Goal: Information Seeking & Learning: Learn about a topic

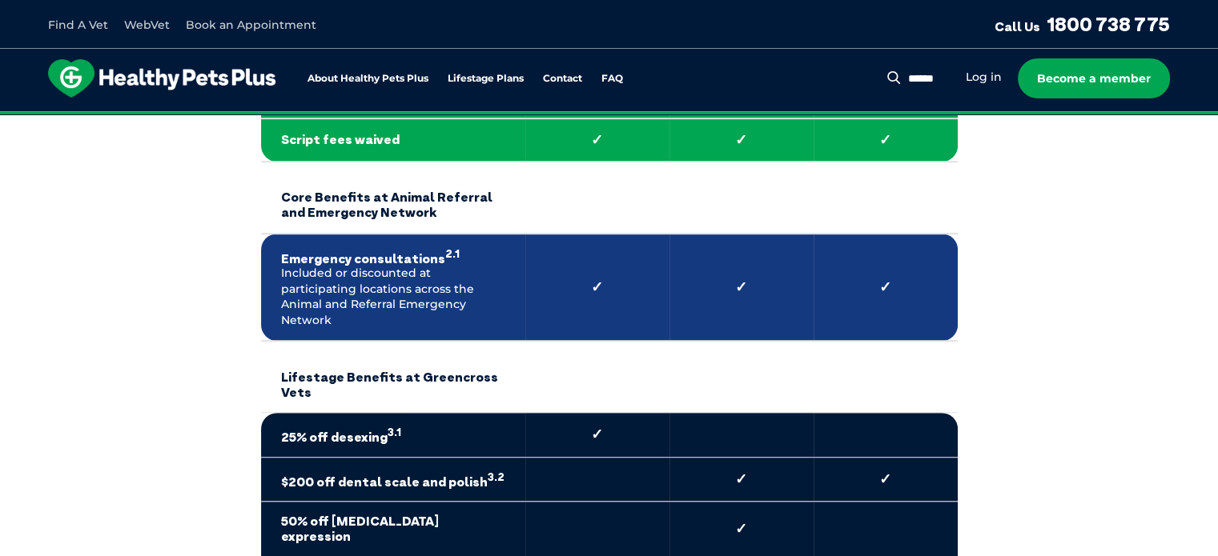
scroll to position [881, 0]
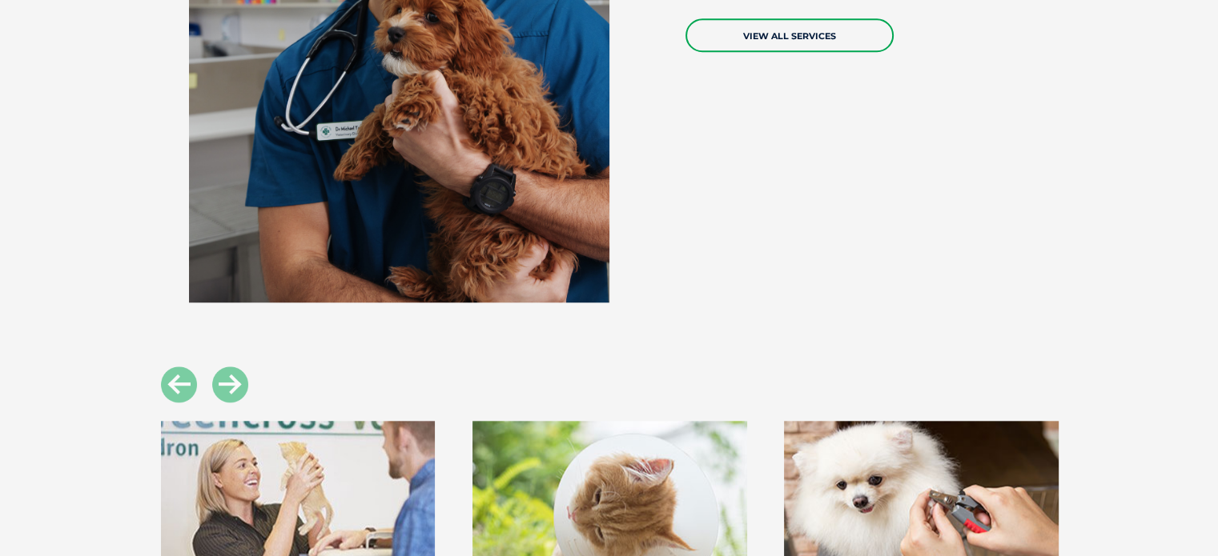
scroll to position [1441, 0]
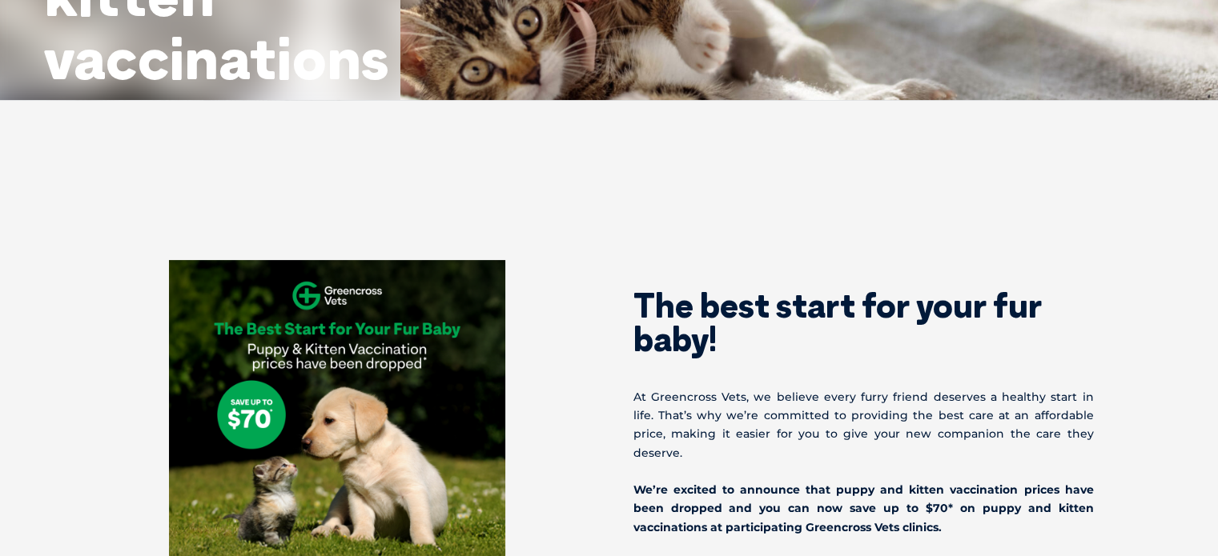
scroll to position [480, 0]
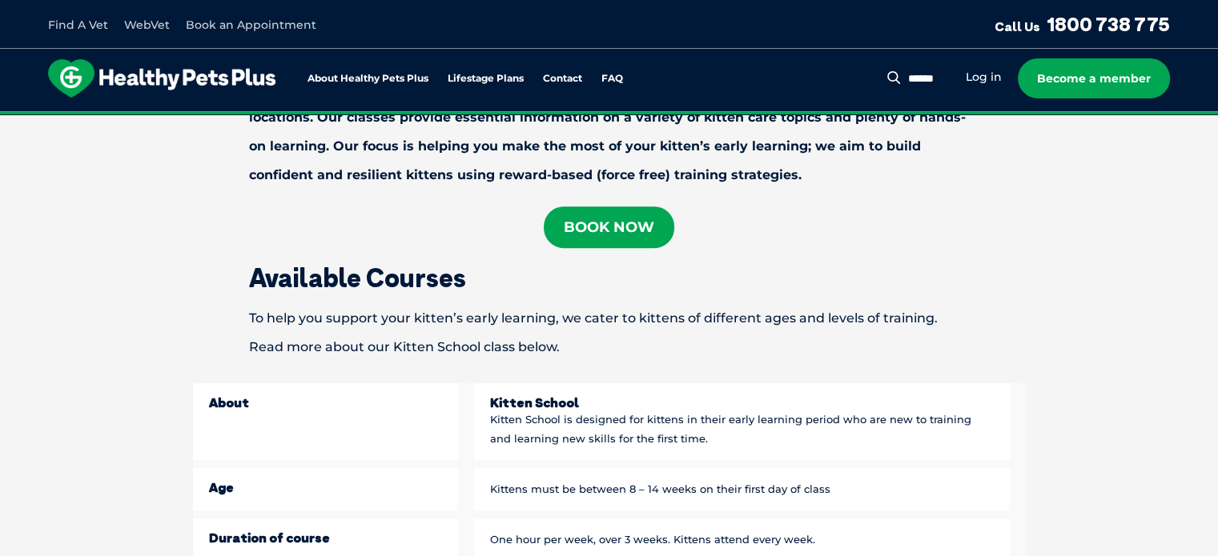
scroll to position [801, 0]
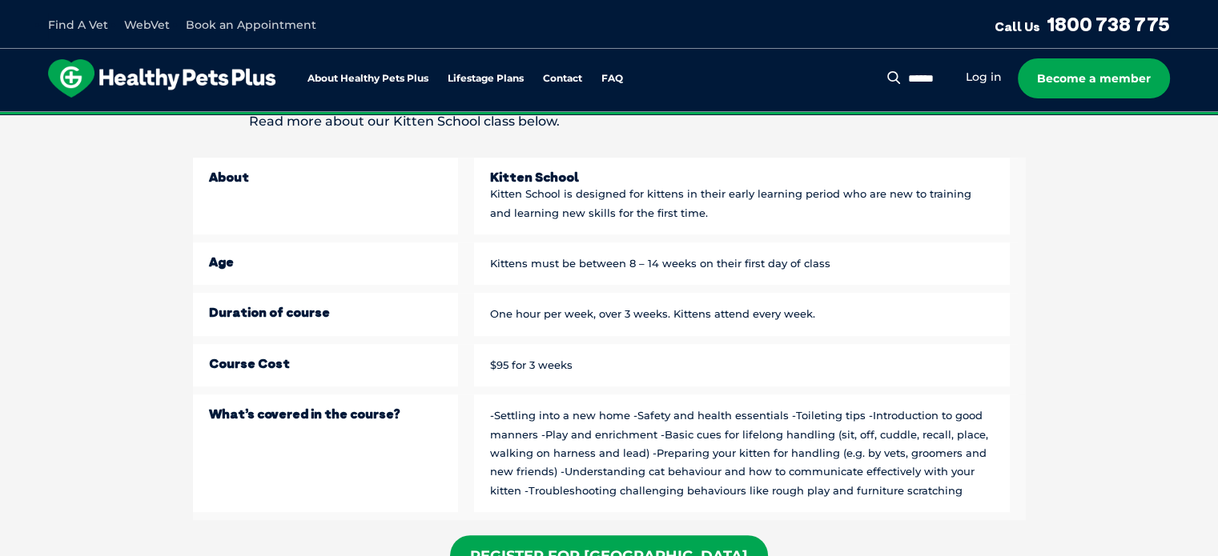
click at [187, 79] on img at bounding box center [161, 78] width 227 height 38
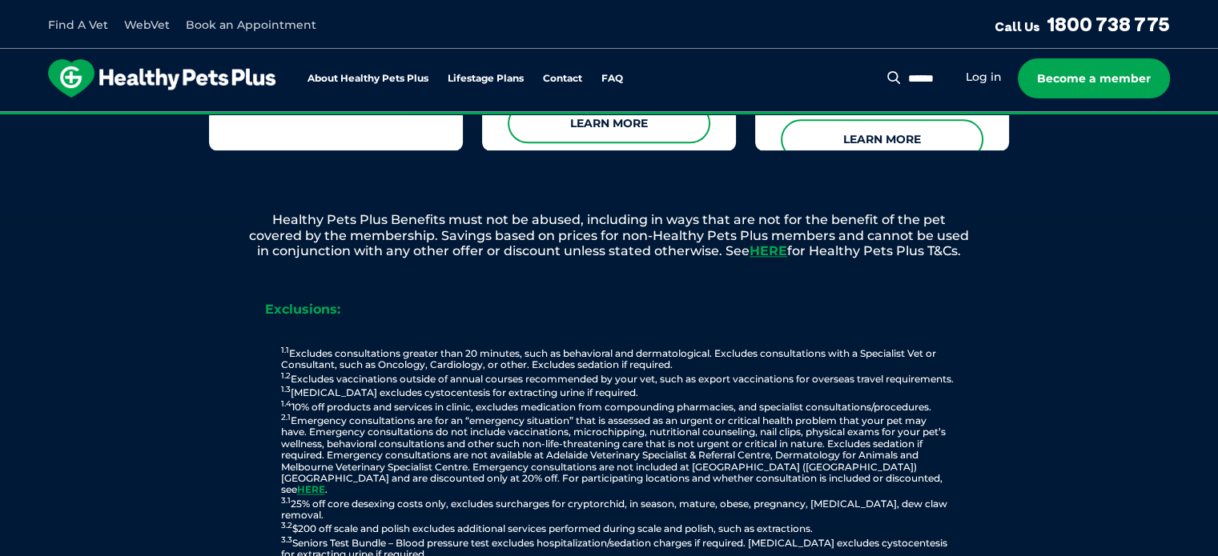
scroll to position [1681, 0]
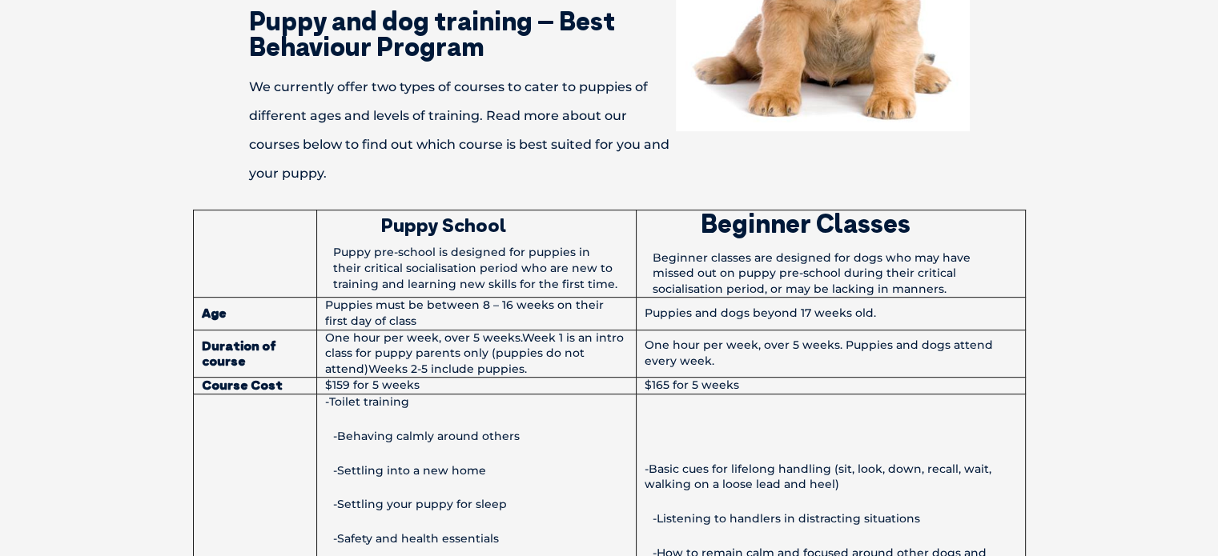
scroll to position [801, 0]
